Goal: Information Seeking & Learning: Find specific fact

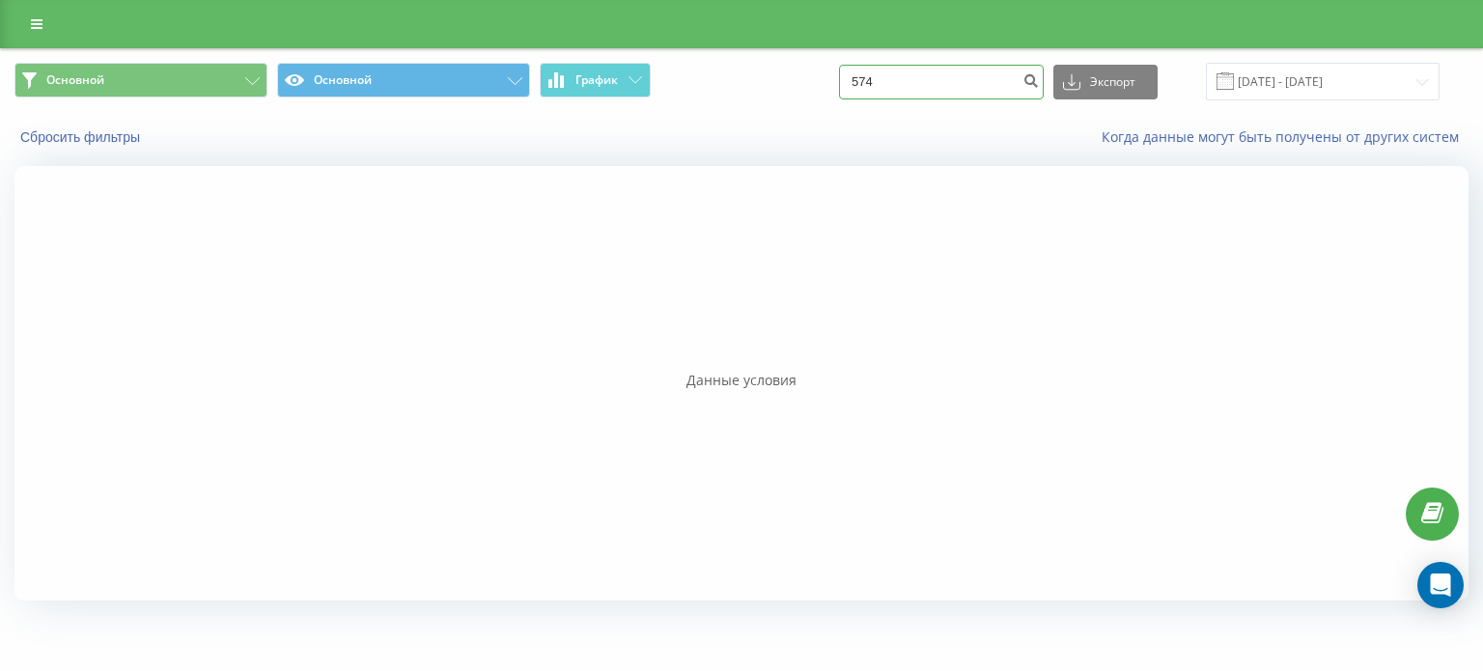
drag, startPoint x: 933, startPoint y: 80, endPoint x: 836, endPoint y: 81, distance: 96.5
click at [836, 81] on div "Основной Основной График 574 Экспорт .csv .xls .xlsx [DATE] - [DATE]" at bounding box center [741, 82] width 1454 height 38
paste input "380 96 366 5240"
type input "380 96 366 5240"
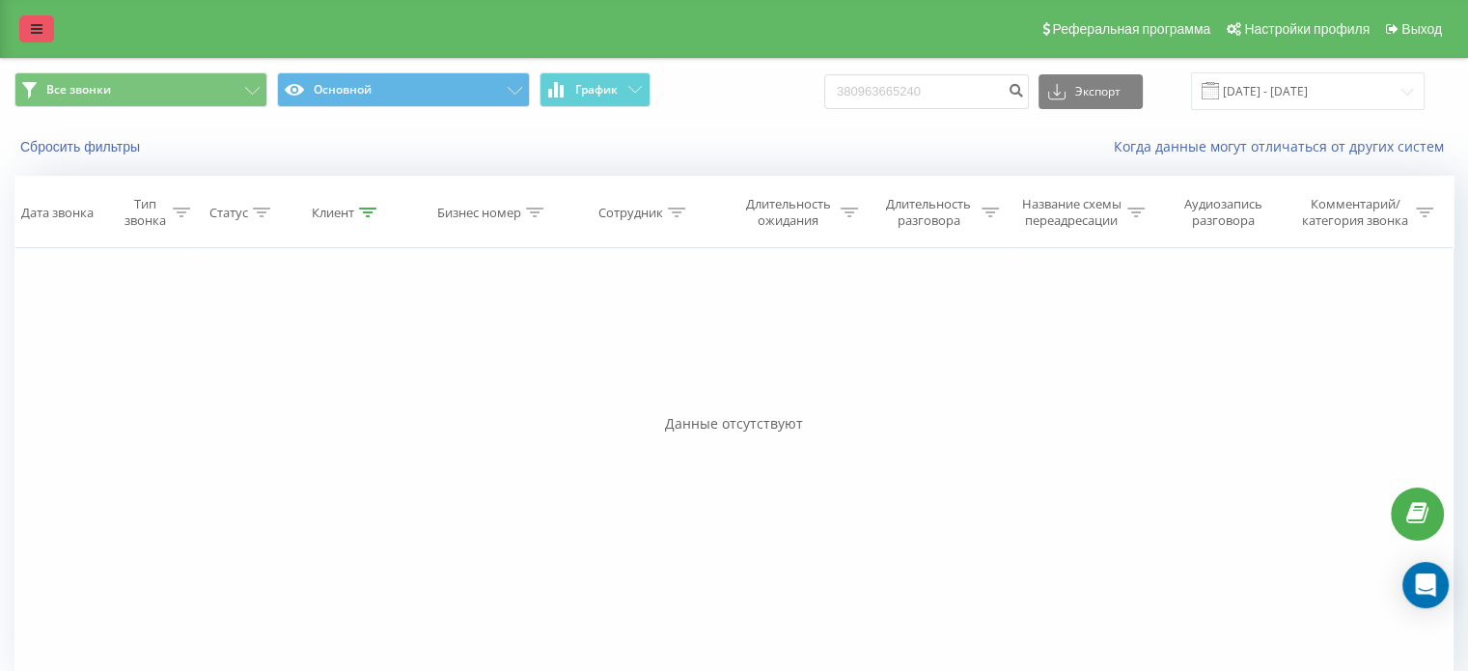
click at [46, 21] on link at bounding box center [36, 28] width 35 height 27
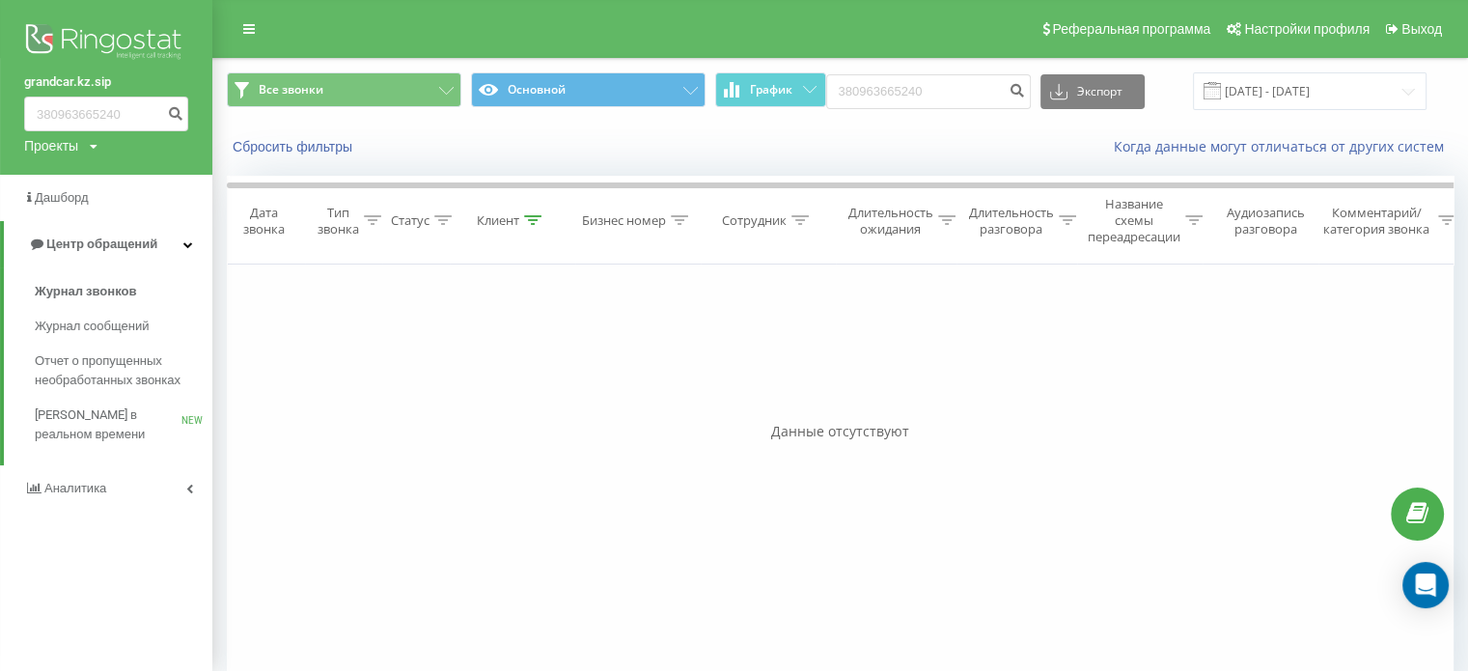
click at [98, 84] on link "grandcar.kz.sip" at bounding box center [106, 81] width 164 height 19
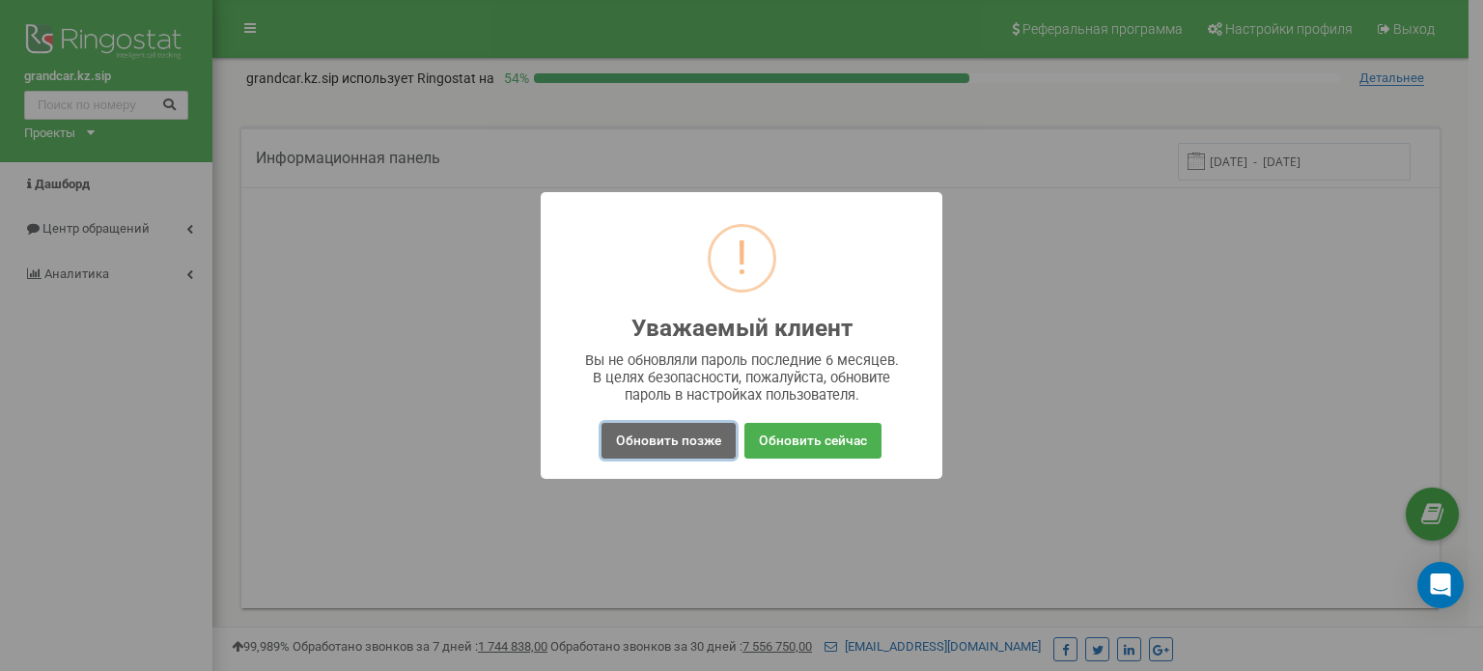
click at [649, 442] on button "Обновить позже" at bounding box center [668, 441] width 134 height 36
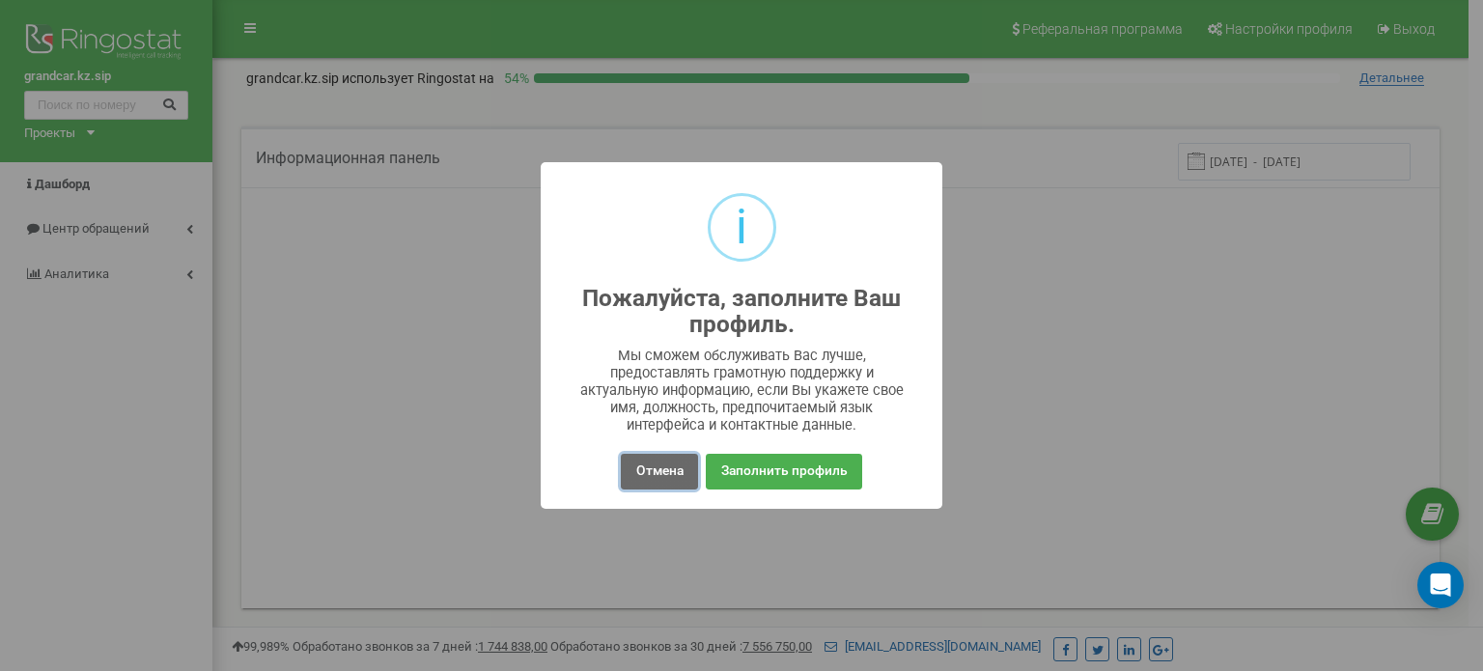
click at [653, 469] on button "Отмена" at bounding box center [659, 472] width 76 height 36
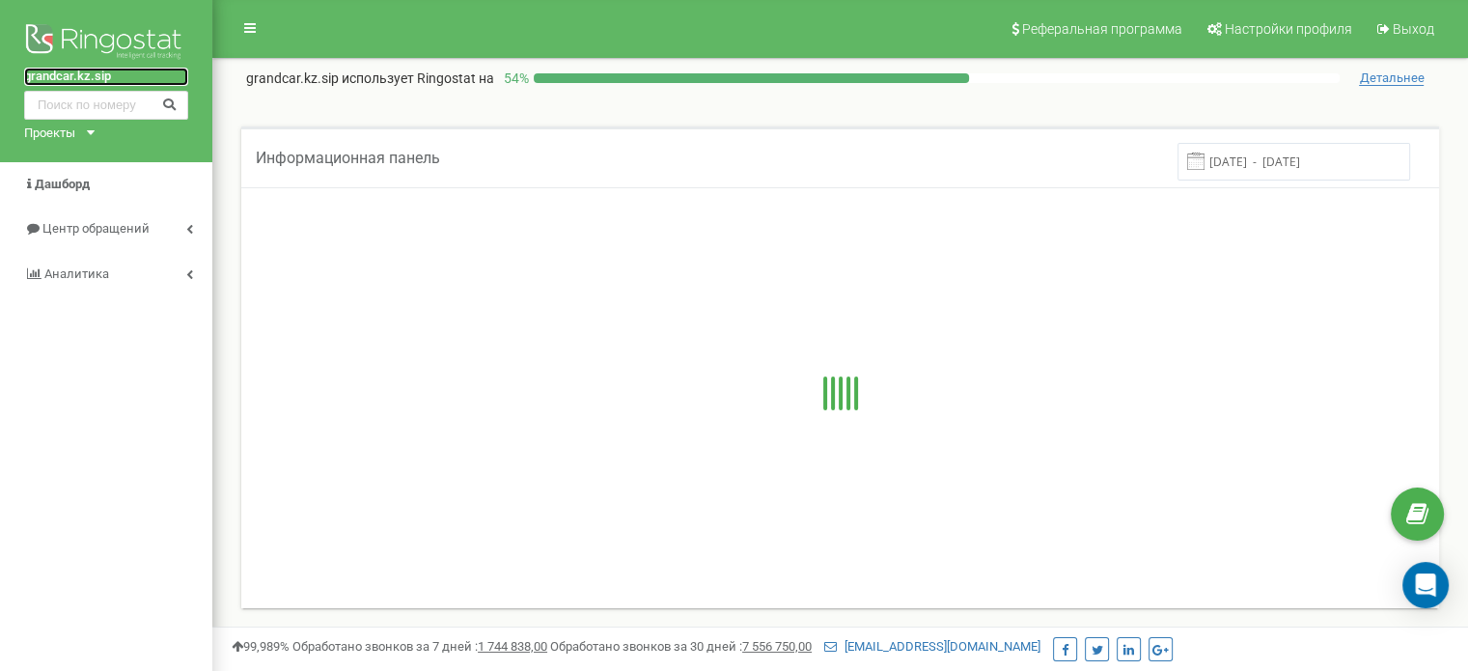
click at [93, 69] on link "grandcar.kz.sip" at bounding box center [106, 77] width 164 height 18
click at [89, 76] on link "grandcar.kz.sip" at bounding box center [106, 77] width 164 height 18
click at [97, 130] on div "grandcar.kz.sip Проекты grandcar.kz.sip grandcar.fmc.com grandcar.ua.sip" at bounding box center [106, 81] width 212 height 162
click at [84, 130] on div "Проекты grandcar.kz.sip grandcar.fmc.com grandcar.ua.sip" at bounding box center [55, 134] width 63 height 18
click at [117, 201] on link "grandcar.ua.sip" at bounding box center [80, 206] width 88 height 10
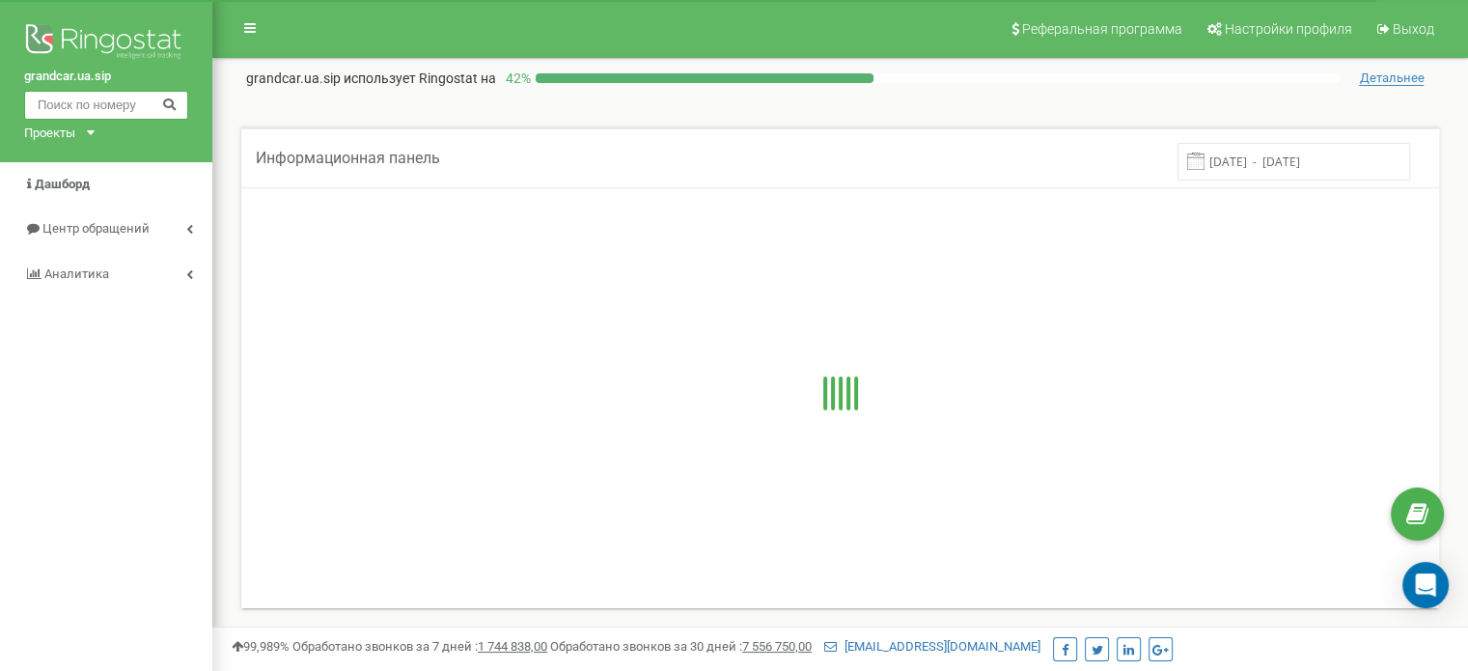
click at [134, 106] on input "text" at bounding box center [106, 105] width 164 height 29
paste input "380 96 366 5240"
type input "380 96 366 5240"
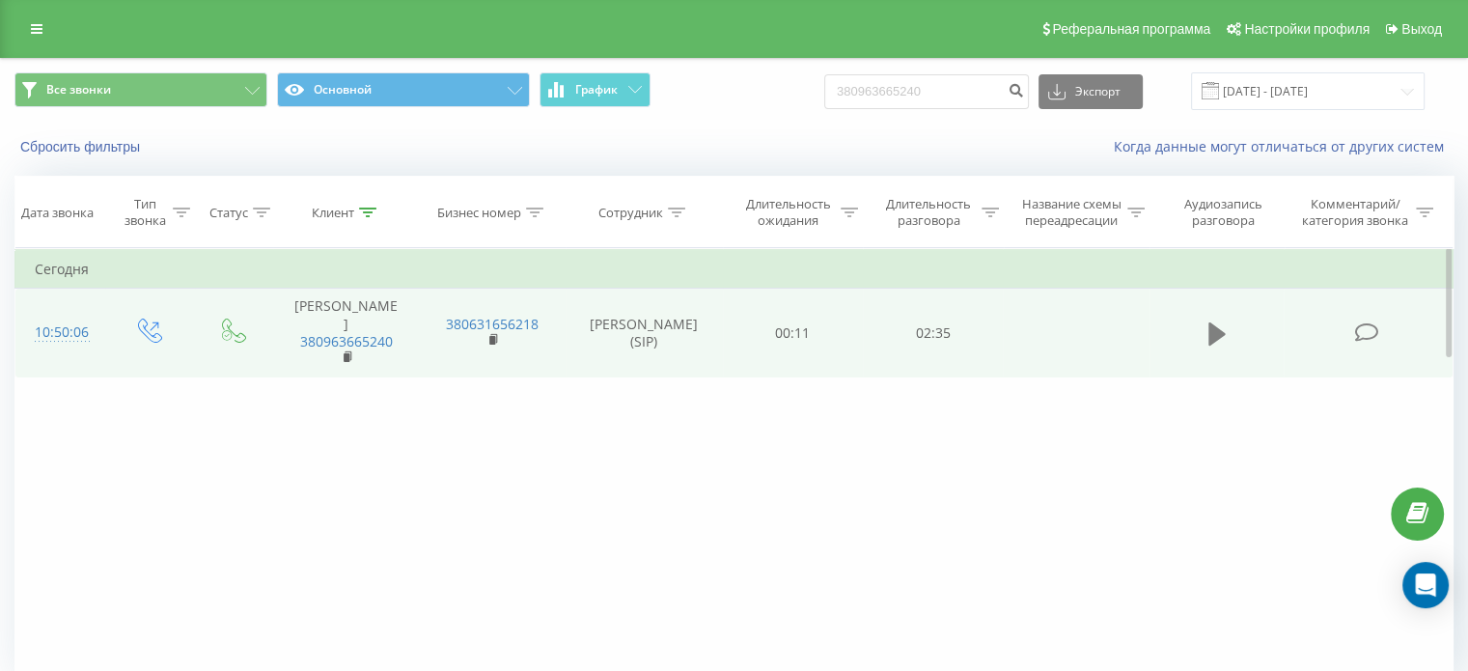
click at [1210, 342] on icon at bounding box center [1217, 333] width 17 height 23
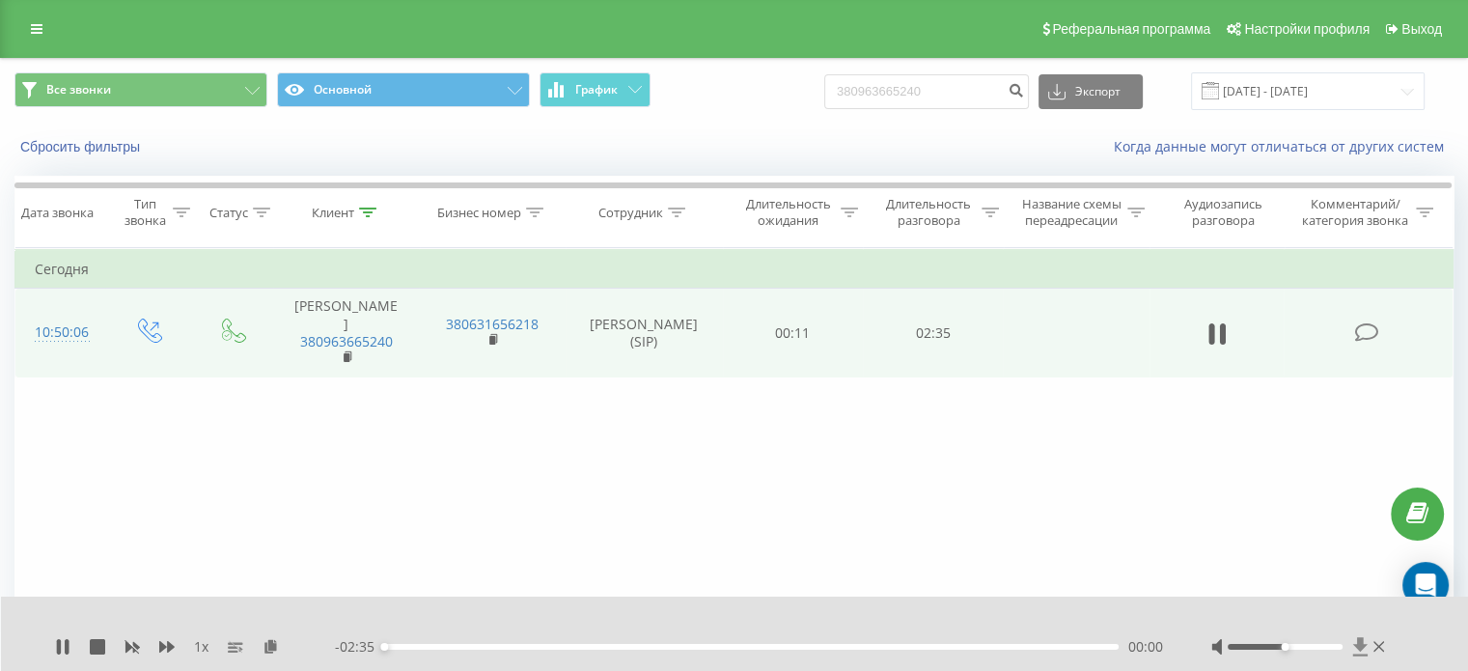
click at [1359, 646] on icon at bounding box center [1360, 646] width 14 height 18
click at [1243, 530] on div "Фильтровать по условию Равно Введите значение Отмена OK Фильтровать по условию …" at bounding box center [733, 465] width 1439 height 434
click at [1220, 336] on icon at bounding box center [1222, 333] width 6 height 21
